Goal: Information Seeking & Learning: Learn about a topic

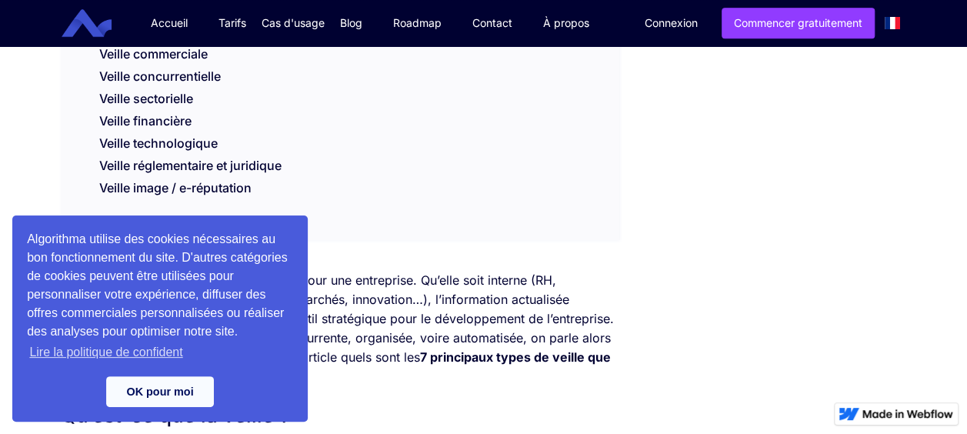
scroll to position [402, 0]
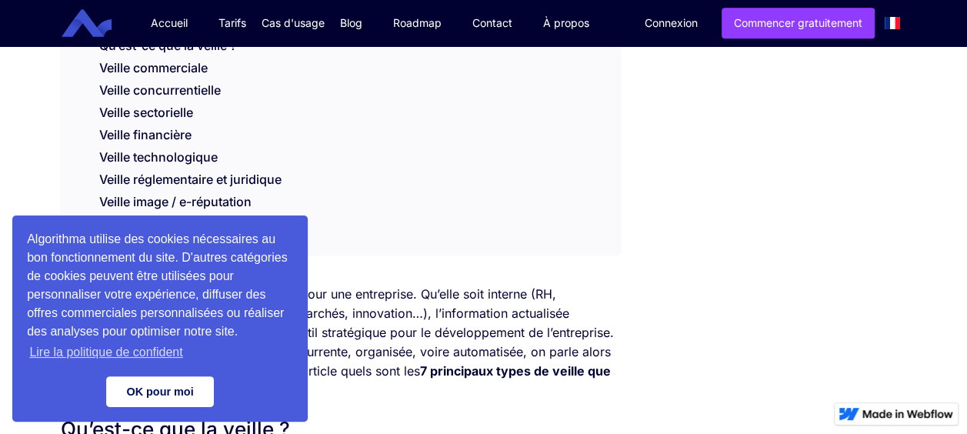
click at [131, 388] on link "OK pour moi" at bounding box center [160, 391] width 108 height 31
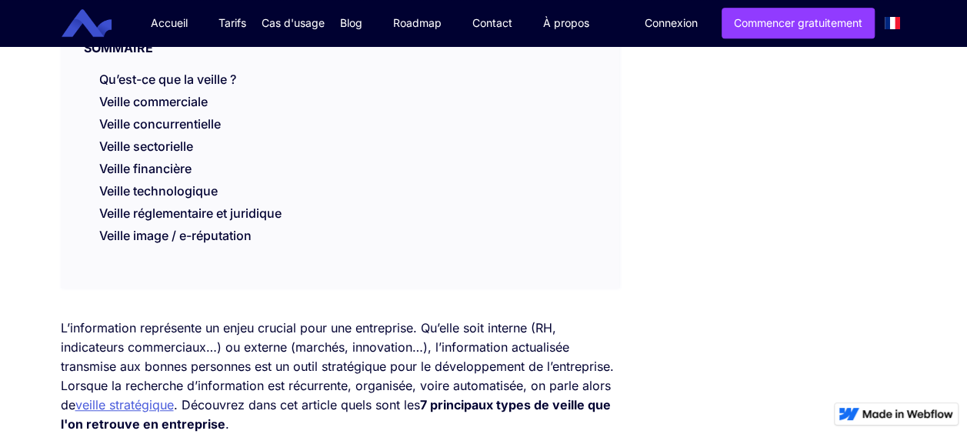
scroll to position [363, 0]
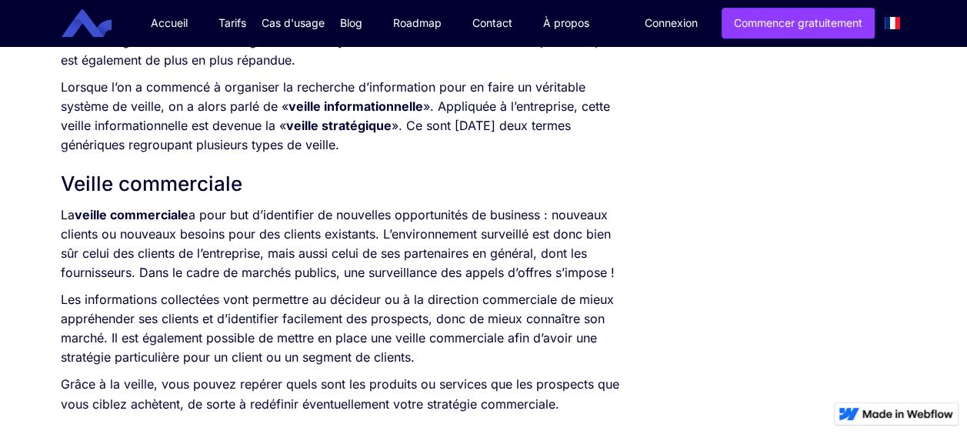
scroll to position [1043, 0]
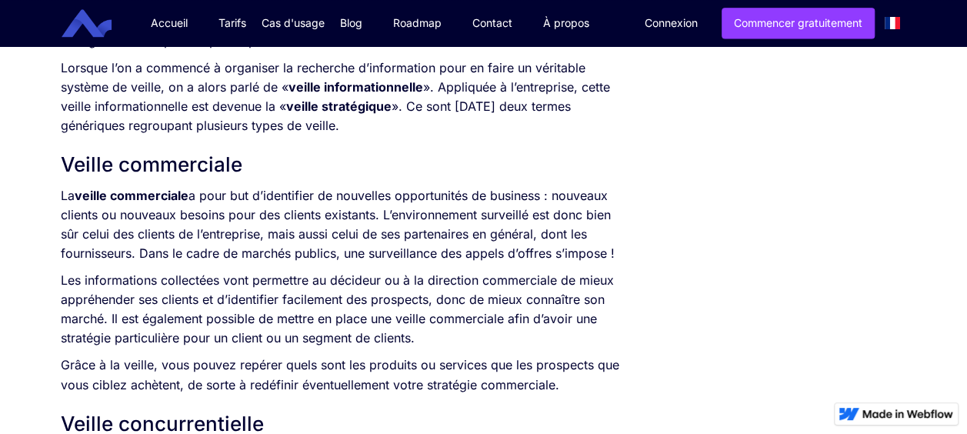
scroll to position [1071, 0]
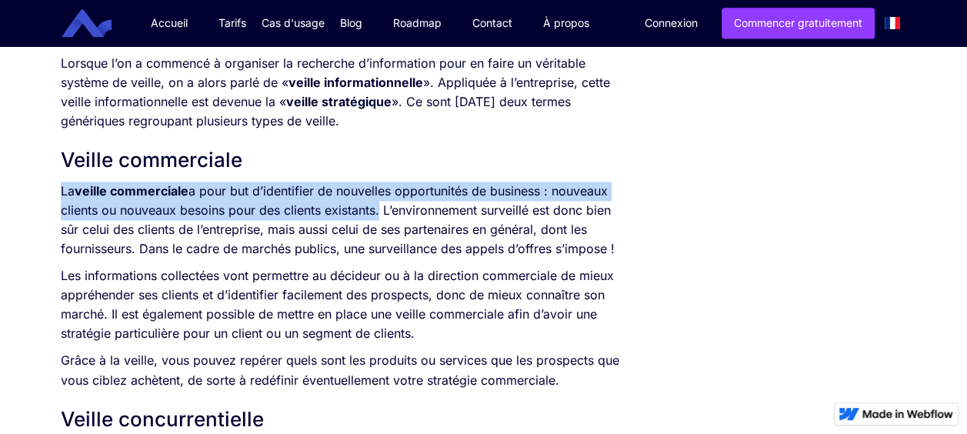
drag, startPoint x: 51, startPoint y: 183, endPoint x: 375, endPoint y: 212, distance: 325.9
copy p "La veille commerciale a pour but d’identifier de nouvelles opportunités de busi…"
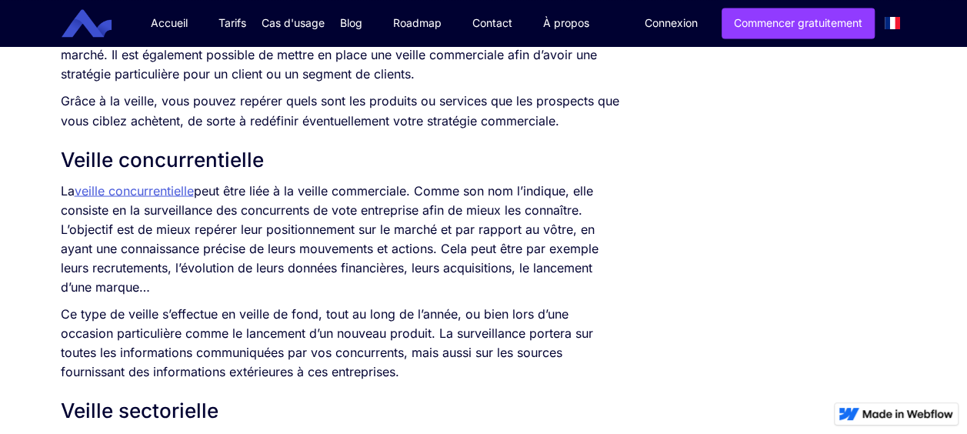
scroll to position [1345, 0]
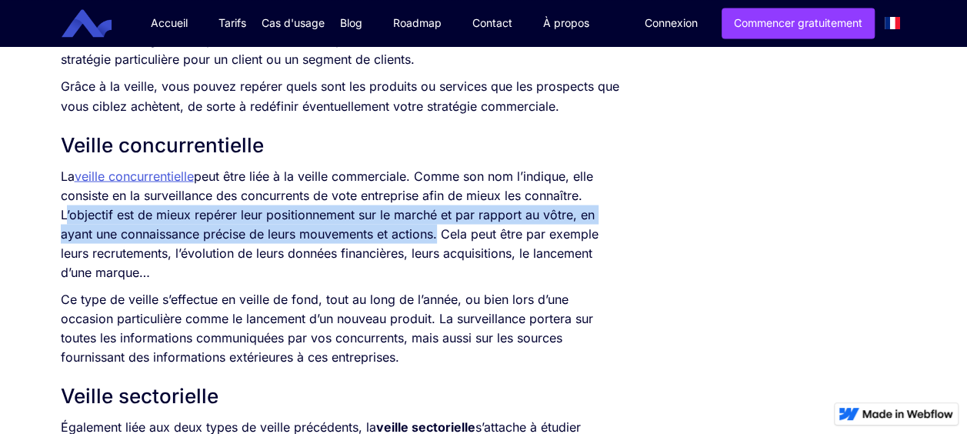
drag, startPoint x: 61, startPoint y: 214, endPoint x: 434, endPoint y: 236, distance: 373.7
click at [434, 236] on p "La veille concurrentielle peut être liée à la veille commerciale. Comme son nom…" at bounding box center [340, 223] width 559 height 115
copy p "L’objectif est de mieux repérer leur positionnement sur le marché et par rappor…"
click at [433, 236] on p "La veille concurrentielle peut être liée à la veille commerciale. Comme son nom…" at bounding box center [340, 223] width 559 height 115
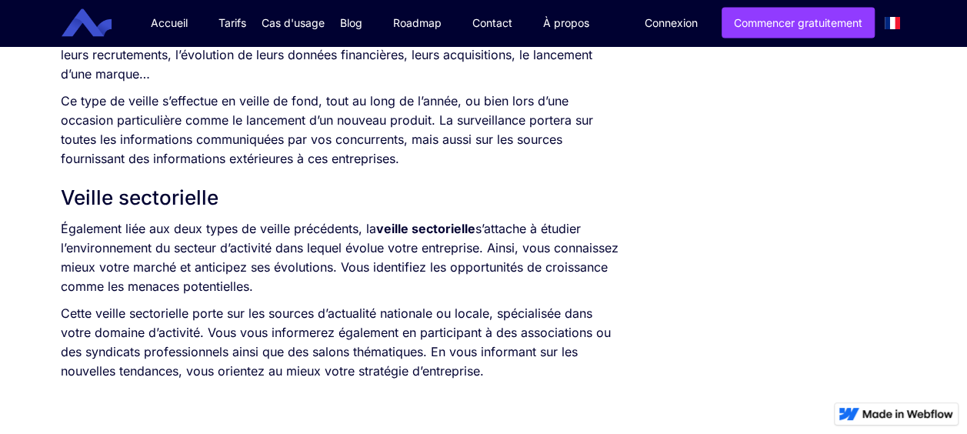
scroll to position [1553, 0]
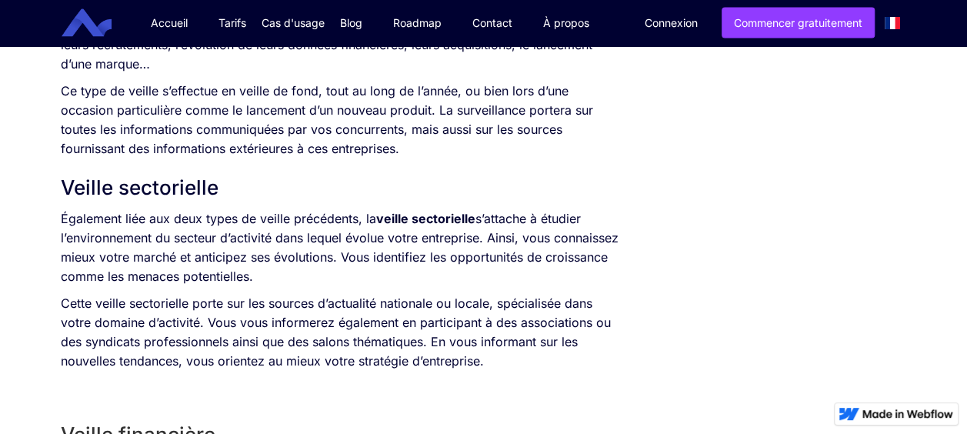
click at [482, 244] on p "Également liée aux deux types de veille précédents, la veille sectorielle s’att…" at bounding box center [340, 247] width 559 height 77
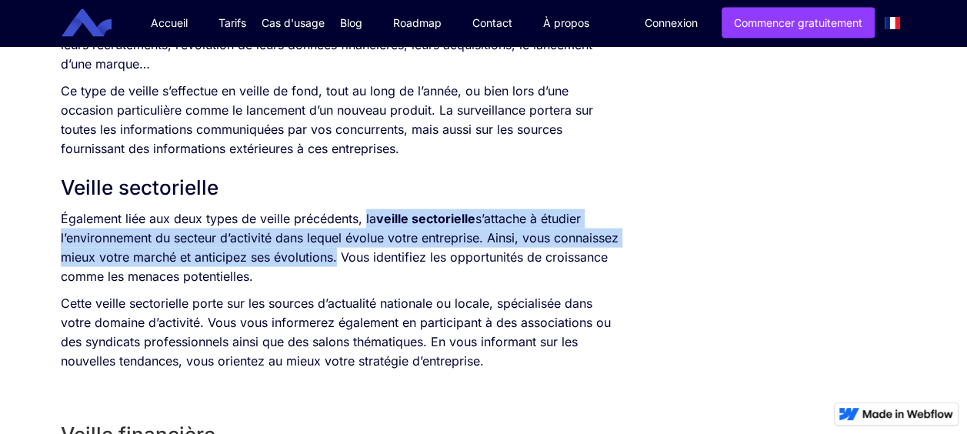
drag, startPoint x: 398, startPoint y: 256, endPoint x: 365, endPoint y: 219, distance: 50.1
click at [365, 219] on p "Également liée aux deux types de veille précédents, la veille sectorielle s’att…" at bounding box center [340, 247] width 559 height 77
copy p "la veille sectorielle s’attache à étudier l’environnement du secteur d’activité…"
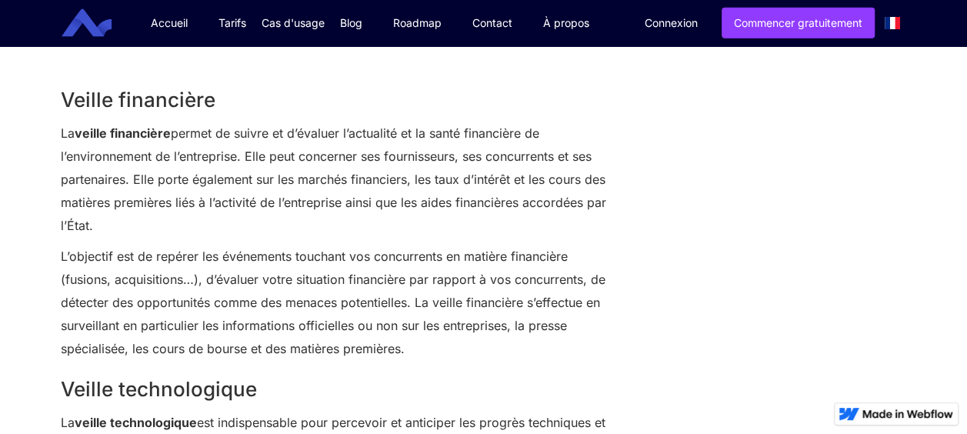
scroll to position [1893, 0]
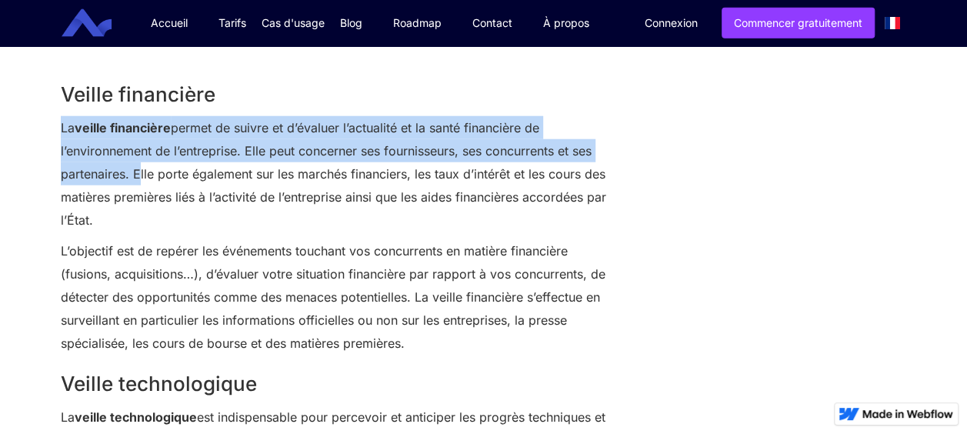
drag, startPoint x: 57, startPoint y: 128, endPoint x: 132, endPoint y: 177, distance: 89.0
copy p "La veille financière permet de suivre et d’évaluer l’actualité et la santé fina…"
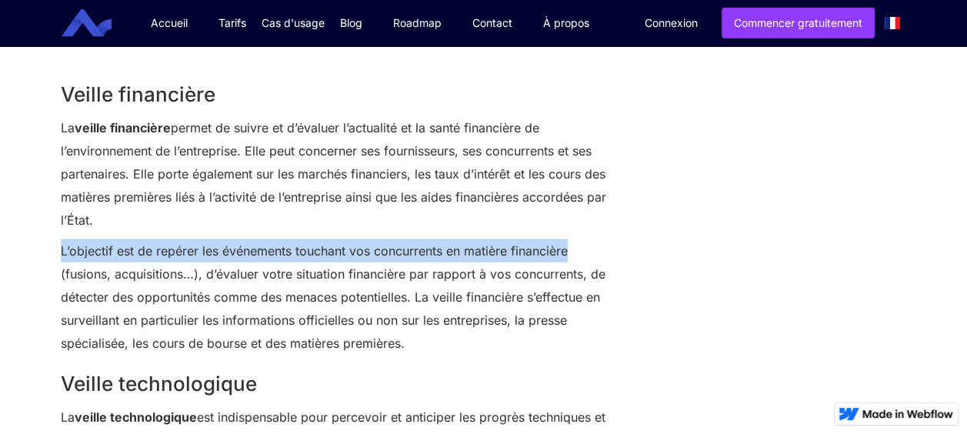
drag, startPoint x: 62, startPoint y: 249, endPoint x: 569, endPoint y: 262, distance: 507.8
click at [569, 262] on p "L’objectif est de repérer les événements touchant vos concurrents en matière fi…" at bounding box center [340, 296] width 559 height 115
copy p "L’objectif est de repérer les événements touchant vos concurrents en matière fi…"
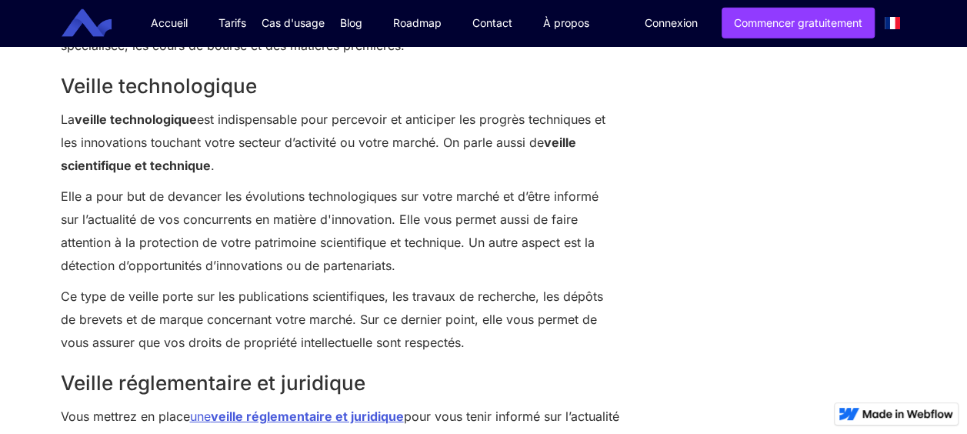
scroll to position [2209, 0]
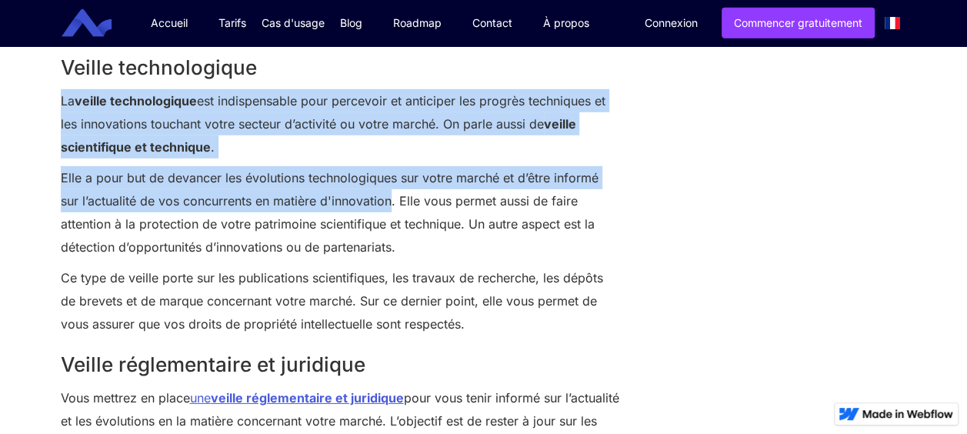
drag, startPoint x: 58, startPoint y: 97, endPoint x: 371, endPoint y: 208, distance: 331.3
copy div "La veille technologique est indispensable pour percevoir et anticiper les progr…"
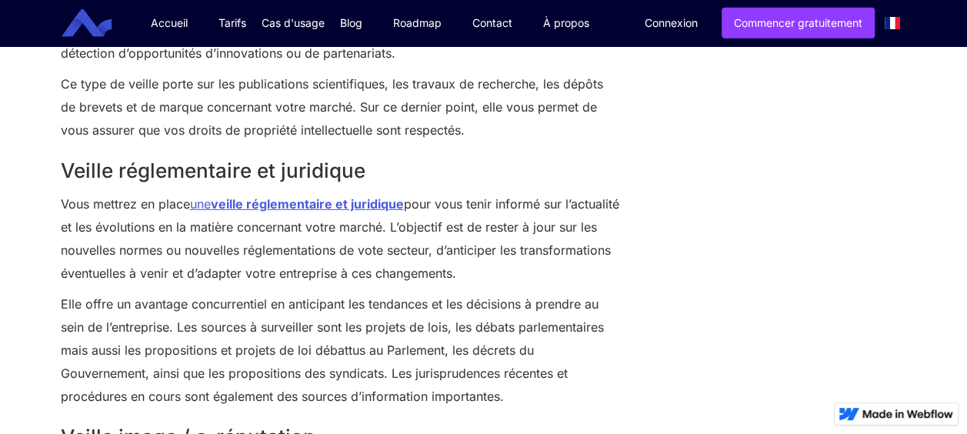
scroll to position [2435, 0]
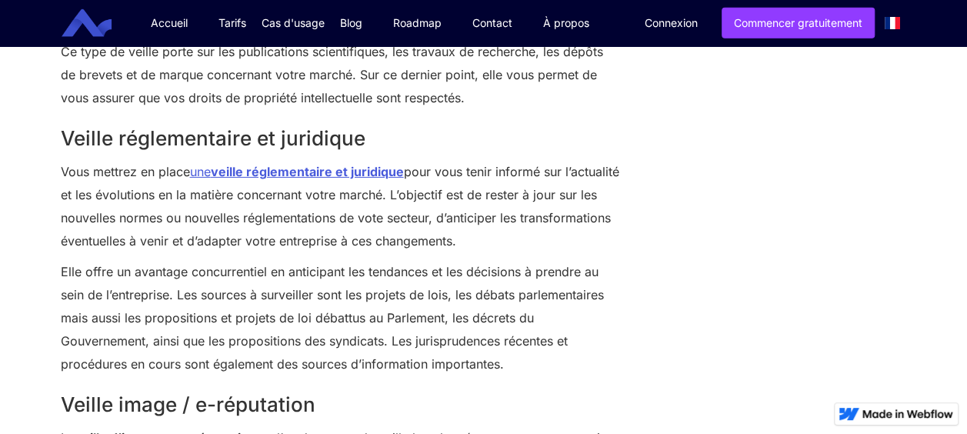
drag, startPoint x: 62, startPoint y: 173, endPoint x: 551, endPoint y: 235, distance: 492.4
click at [551, 235] on p "Vous mettrez en place une veille réglementaire et juridique pour vous tenir inf…" at bounding box center [340, 206] width 559 height 92
copy p "Vous mettrez en place une veille réglementaire et juridique pour vous tenir inf…"
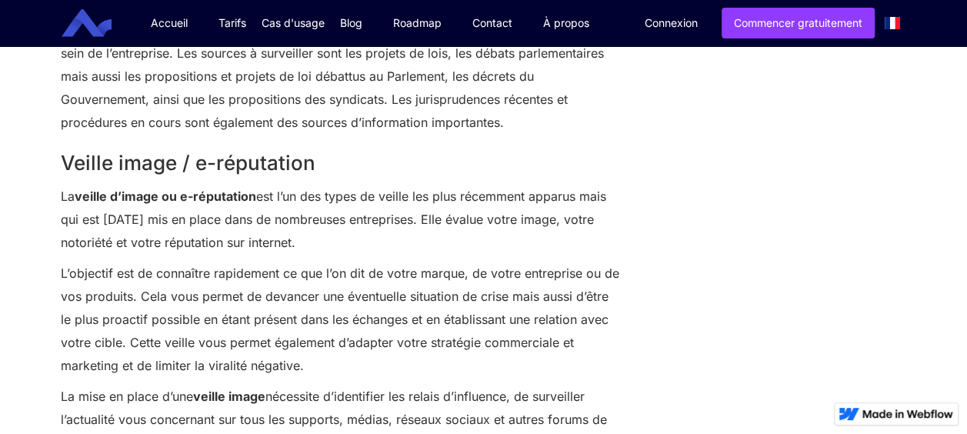
scroll to position [2752, 0]
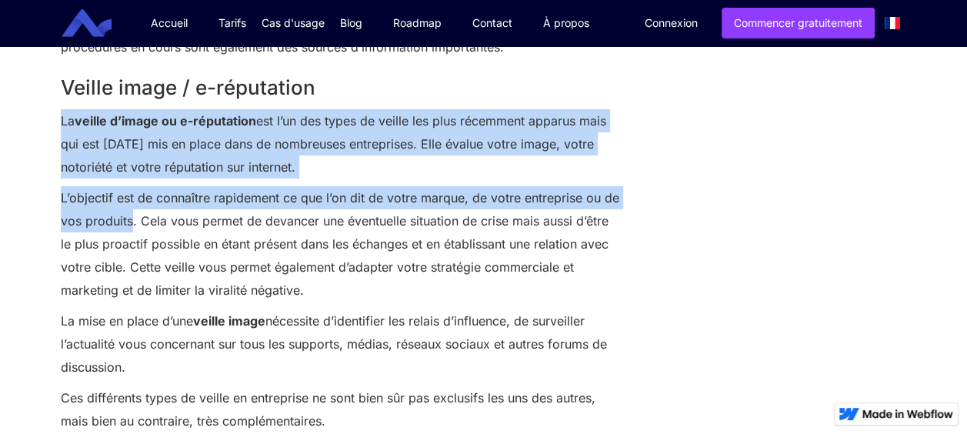
drag, startPoint x: 61, startPoint y: 120, endPoint x: 129, endPoint y: 218, distance: 119.9
copy div "La veille d’image ou e-réputation est l’un des types de veille les plus récemme…"
